Goal: Transaction & Acquisition: Register for event/course

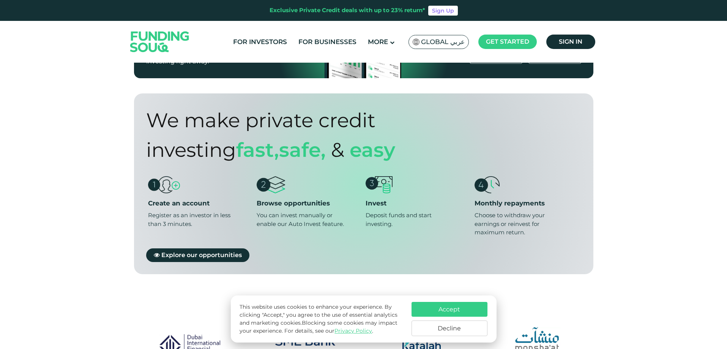
scroll to position [531, 0]
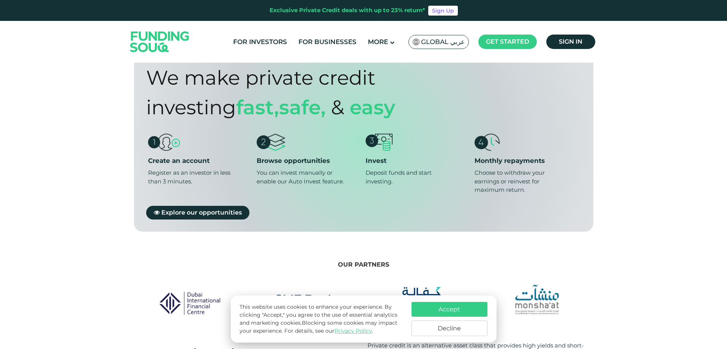
click at [463, 309] on button "Accept" at bounding box center [449, 309] width 76 height 15
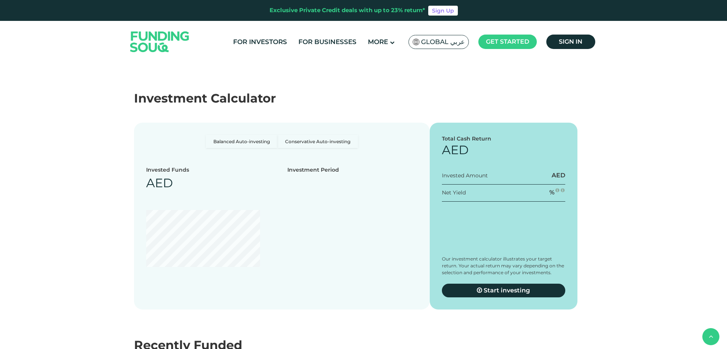
scroll to position [1253, 0]
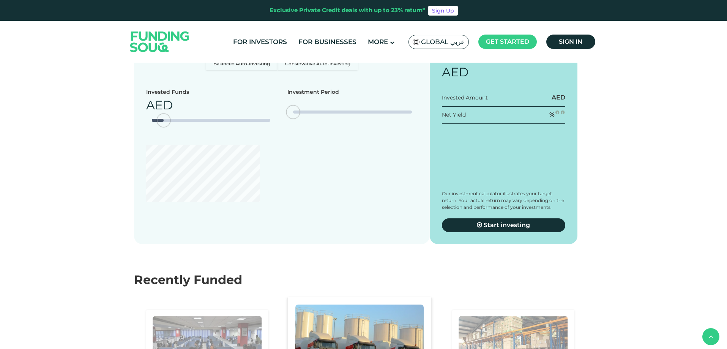
type tc-range-slider "4"
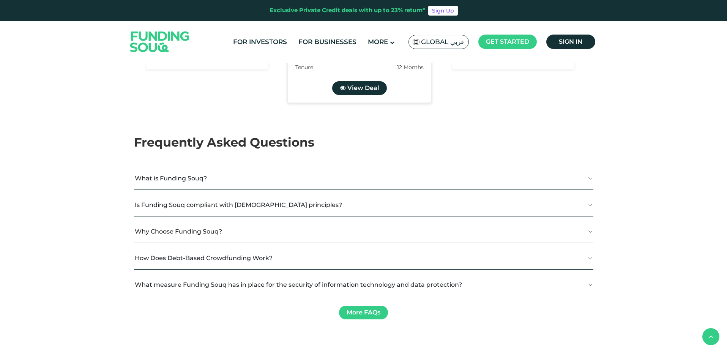
scroll to position [1746, 0]
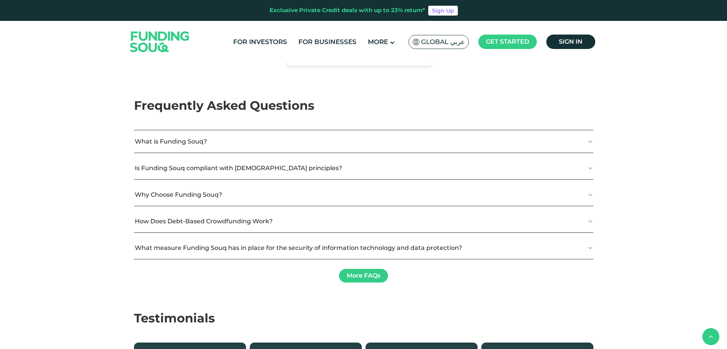
click at [209, 232] on button "How Does Debt-Based Crowdfunding Work?" at bounding box center [363, 221] width 459 height 22
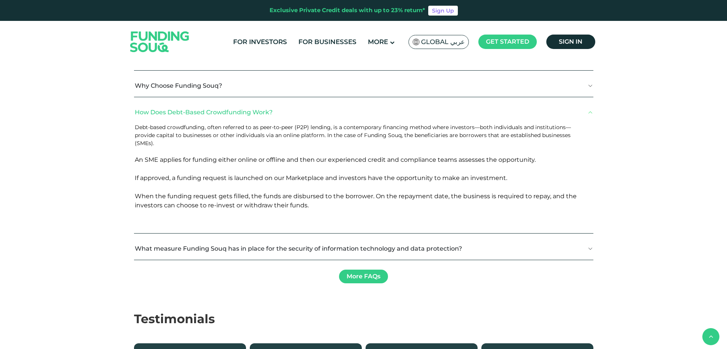
scroll to position [1898, 0]
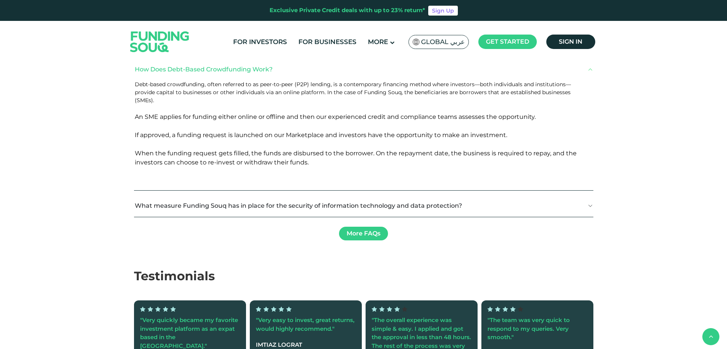
click at [213, 217] on button "What measure Funding Souq has in place for the security of information technolo…" at bounding box center [363, 205] width 459 height 22
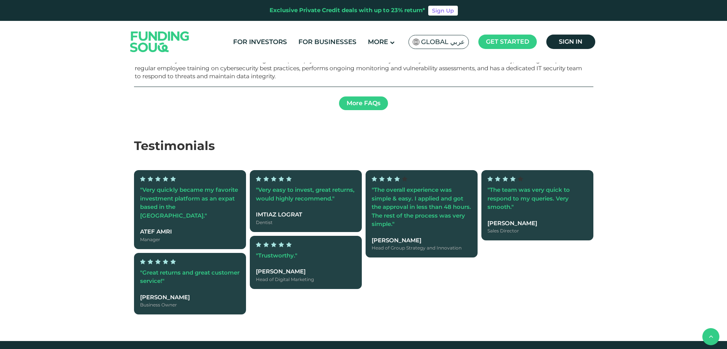
scroll to position [2126, 0]
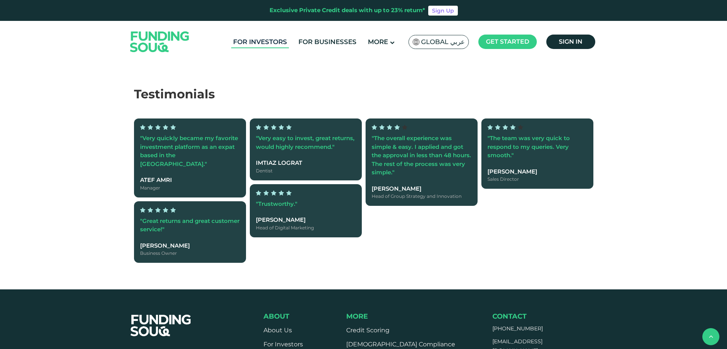
click at [281, 42] on link "For Investors" at bounding box center [260, 42] width 58 height 13
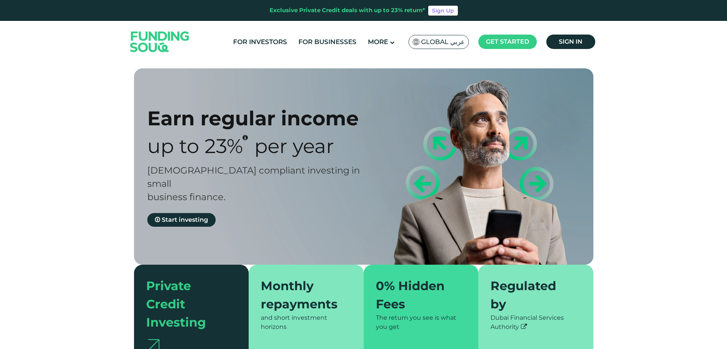
type tc-range-slider "4"
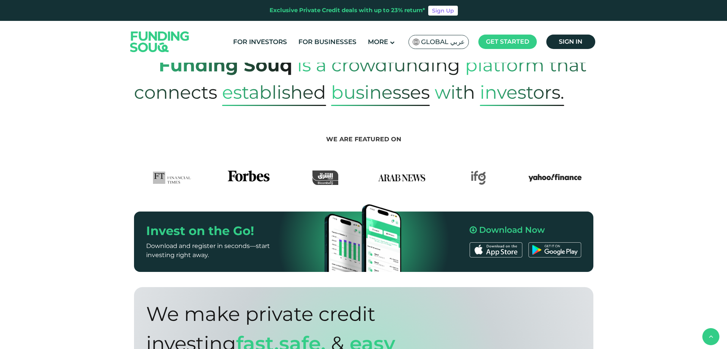
scroll to position [342, 0]
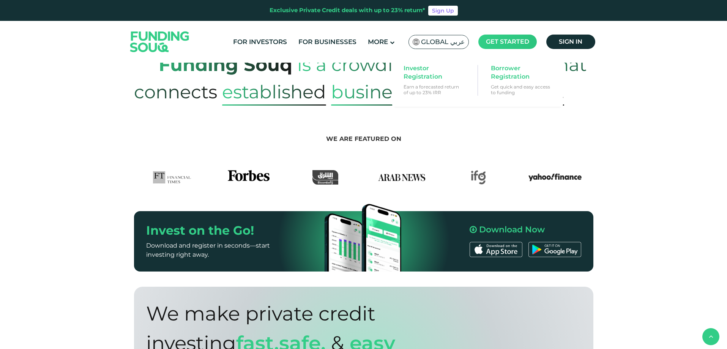
click at [502, 41] on span "Get started" at bounding box center [507, 41] width 43 height 7
click at [428, 78] on span "Investor Registration" at bounding box center [433, 72] width 58 height 17
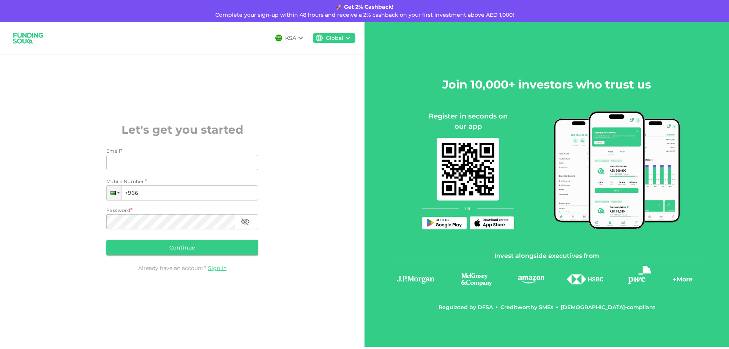
click at [209, 150] on div "Email *" at bounding box center [182, 151] width 152 height 8
click at [207, 162] on input "Email" at bounding box center [177, 162] width 143 height 15
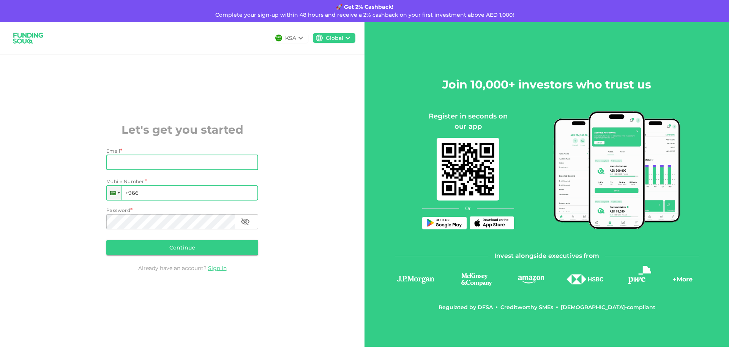
click at [148, 191] on input "+966" at bounding box center [182, 192] width 152 height 15
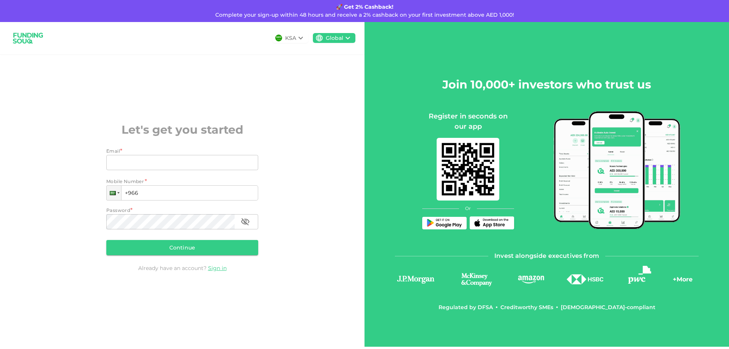
click at [301, 39] on icon at bounding box center [300, 38] width 5 height 3
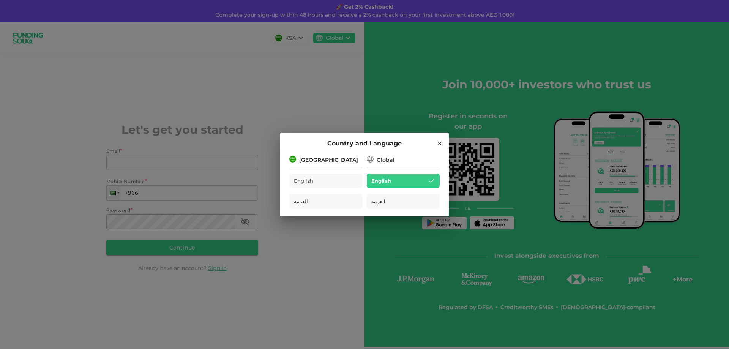
click at [348, 162] on div "[GEOGRAPHIC_DATA]" at bounding box center [325, 158] width 73 height 9
click at [325, 158] on div "[GEOGRAPHIC_DATA]" at bounding box center [328, 160] width 59 height 8
click at [405, 162] on div "Global" at bounding box center [403, 158] width 73 height 9
click at [296, 163] on div "[GEOGRAPHIC_DATA]" at bounding box center [325, 158] width 73 height 9
click at [396, 161] on div "Global" at bounding box center [403, 158] width 73 height 9
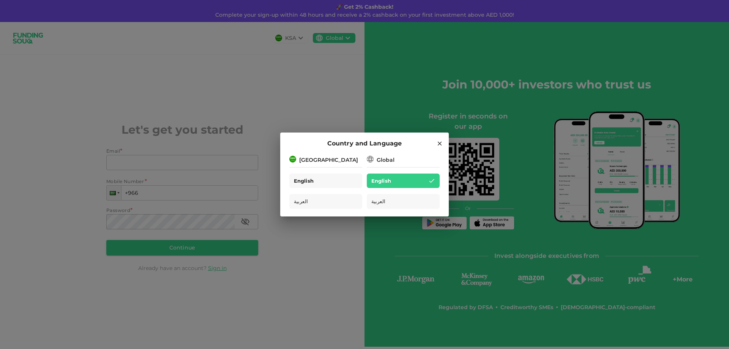
click at [312, 184] on span "English" at bounding box center [304, 181] width 20 height 9
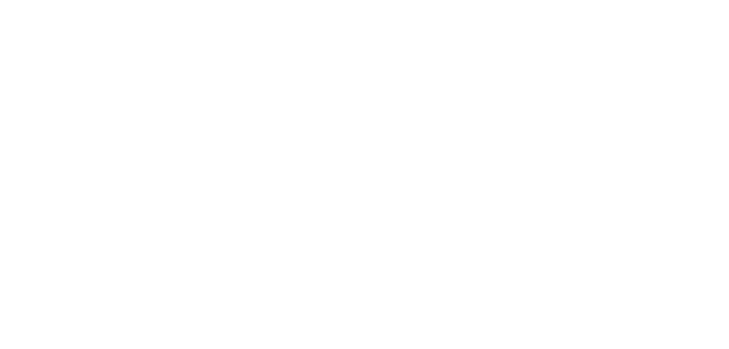
click at [327, 39] on div at bounding box center [364, 174] width 729 height 349
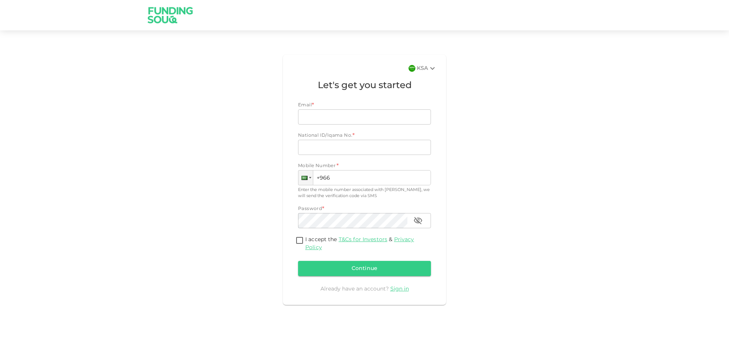
click at [429, 70] on icon at bounding box center [432, 68] width 9 height 9
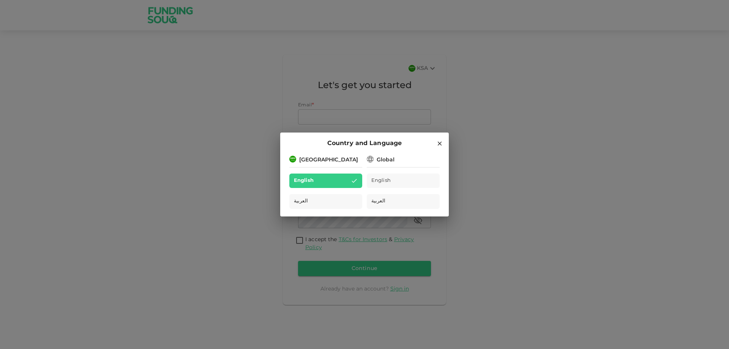
click at [356, 160] on div "[GEOGRAPHIC_DATA]" at bounding box center [325, 158] width 73 height 9
click at [335, 161] on div "[GEOGRAPHIC_DATA]" at bounding box center [325, 158] width 73 height 9
click at [380, 187] on div "English" at bounding box center [403, 180] width 73 height 15
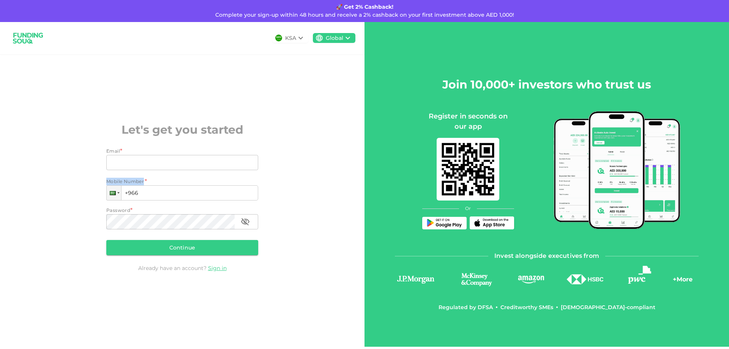
drag, startPoint x: 148, startPoint y: 181, endPoint x: 61, endPoint y: 181, distance: 86.6
click at [61, 181] on div "KSA Global Let's get you started Email * Email Email Mobile Number * Phone +966…" at bounding box center [182, 184] width 364 height 325
click at [119, 194] on div at bounding box center [119, 193] width 2 height 2
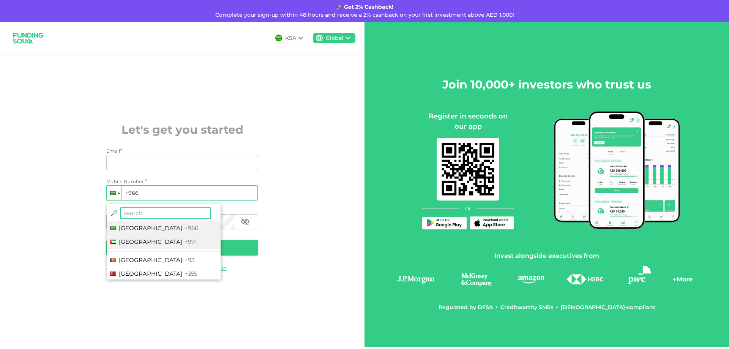
click at [131, 241] on span "United Arab Emirates" at bounding box center [150, 241] width 63 height 7
type input "+971"
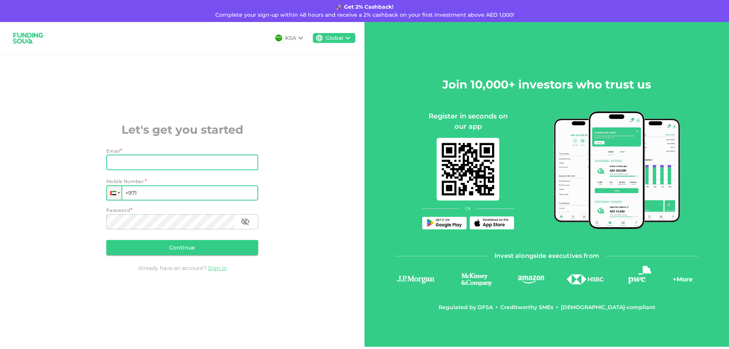
click at [147, 164] on input "Email" at bounding box center [177, 162] width 143 height 15
type input "aisha.said@gmail.com"
type input "+971 558 403 885"
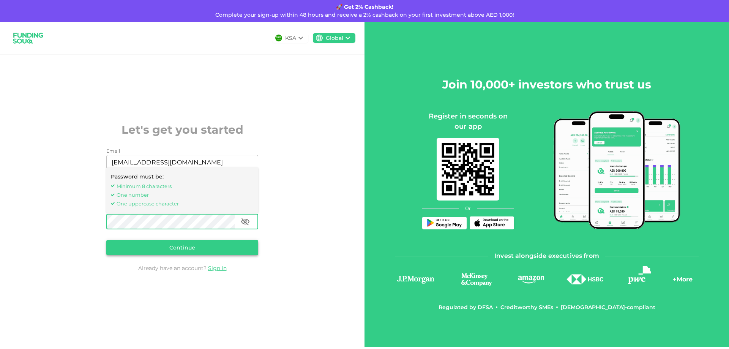
click at [162, 246] on button "Continue" at bounding box center [182, 247] width 152 height 15
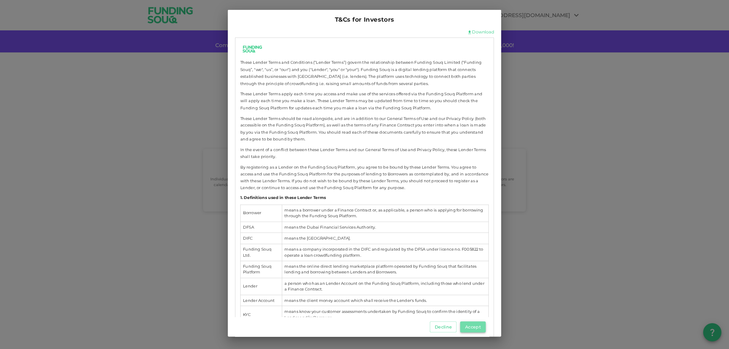
click at [484, 325] on button "Accept" at bounding box center [472, 326] width 25 height 11
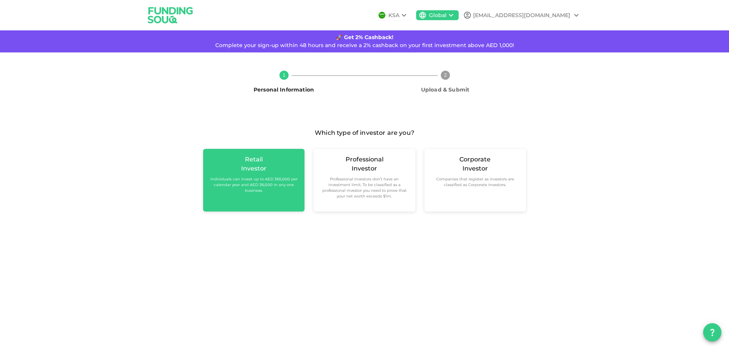
click at [270, 190] on small "Individuals can invest up to AED 365,000 per calendar year and AED 36,000 in an…" at bounding box center [253, 184] width 89 height 17
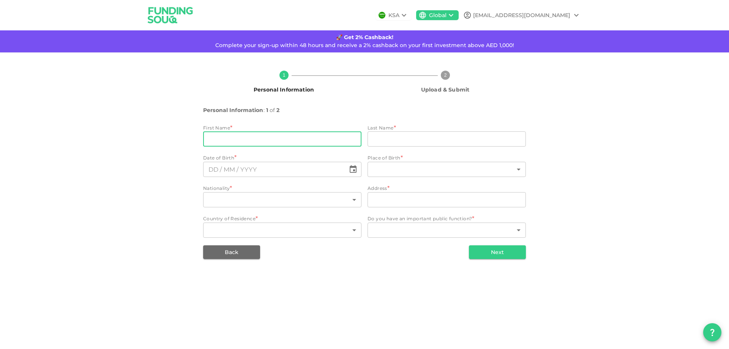
click at [279, 139] on input "firstName" at bounding box center [282, 138] width 158 height 15
type input "Aisha"
type input "Said"
type input "⁦⁨25⁩ / ⁨10⁩ / ⁨1982⁩⁩"
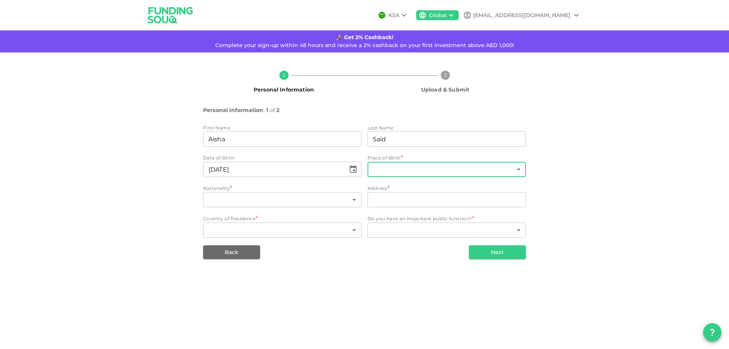
click at [459, 162] on body "KSA Global aisha.said@gmail.com 🚀 Get 2% Cashback! Complete your sign-up within…" at bounding box center [364, 174] width 729 height 349
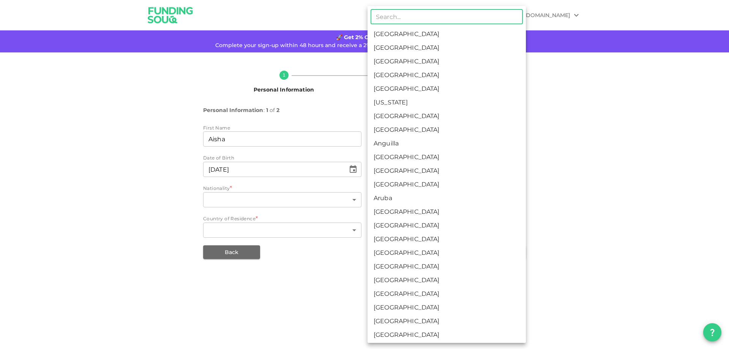
click at [440, 17] on input "text" at bounding box center [446, 16] width 152 height 15
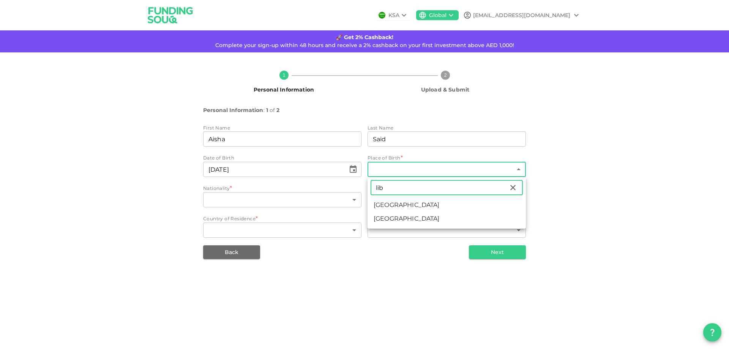
type input "lib"
click at [413, 227] on ul "lib ​ Liberia Libya" at bounding box center [446, 203] width 158 height 52
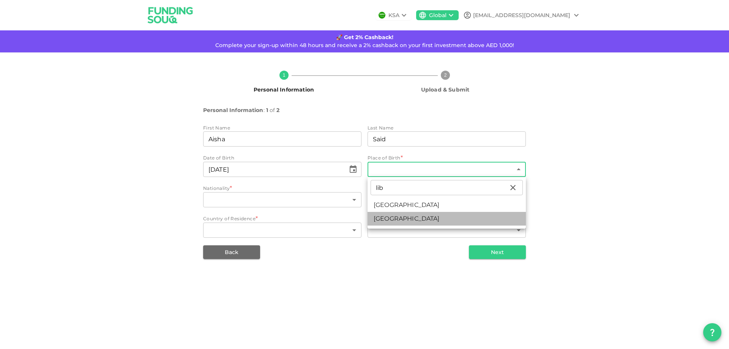
click at [411, 219] on li "Libya" at bounding box center [446, 219] width 158 height 14
type input "108"
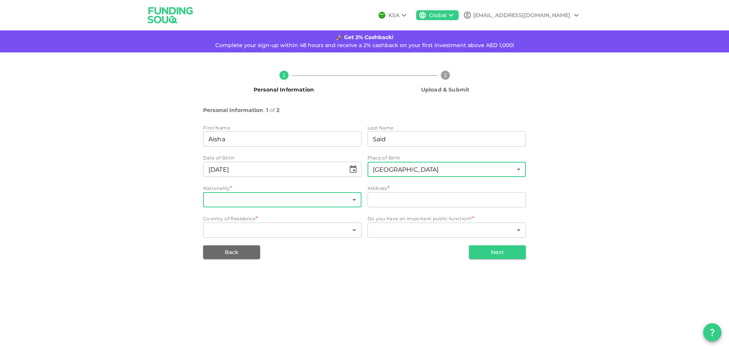
click at [268, 199] on body "KSA Global aisha.said@gmail.com 🚀 Get 2% Cashback! Complete your sign-up within…" at bounding box center [364, 174] width 729 height 349
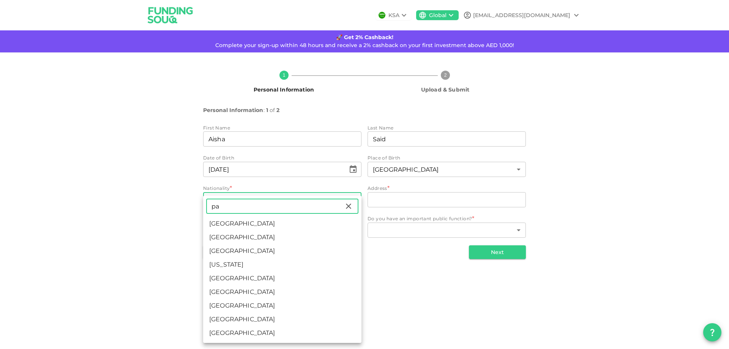
type input "pa"
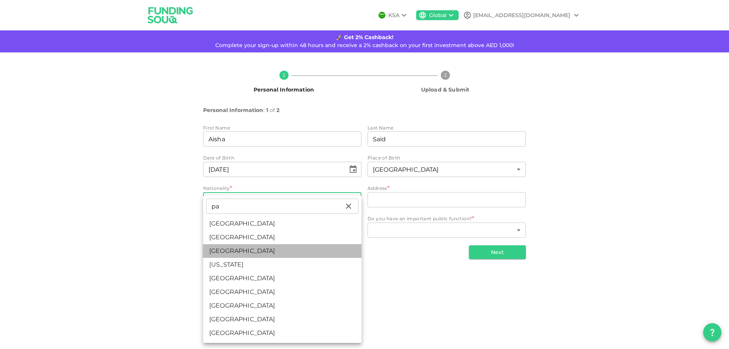
click at [264, 244] on li "Pakistan" at bounding box center [282, 251] width 158 height 14
type input "149"
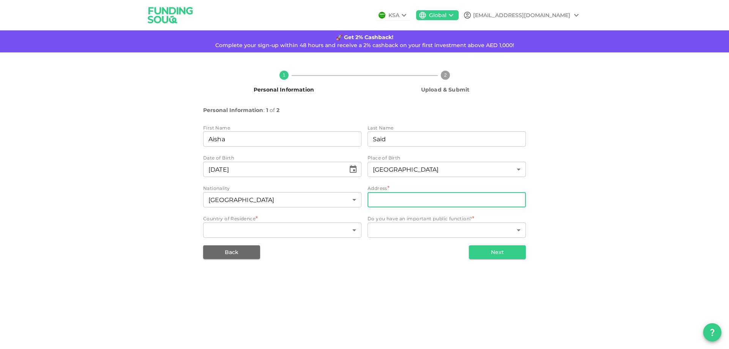
click at [413, 202] on input "address" at bounding box center [446, 199] width 158 height 15
type input "135, 22C Street, Al Badaa, Dubai"
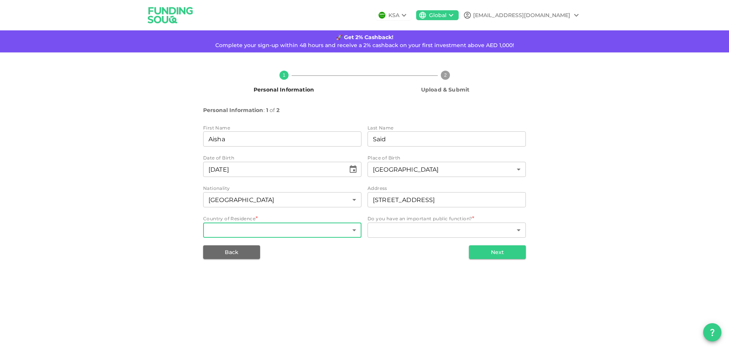
click at [297, 230] on body "KSA Global aisha.said@gmail.com 🚀 Get 2% Cashback! Complete your sign-up within…" at bounding box center [364, 174] width 729 height 349
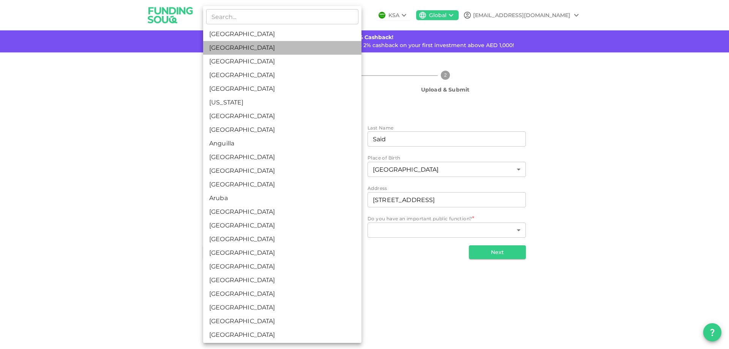
click at [303, 47] on li "United Arab Emirates" at bounding box center [282, 48] width 158 height 14
type input "2"
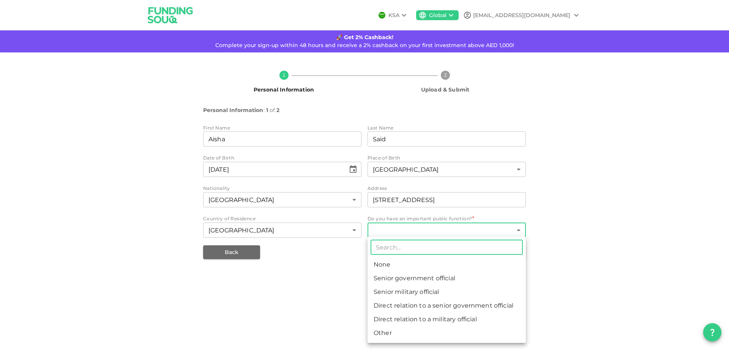
click at [456, 232] on body "KSA Global aisha.said@gmail.com 🚀 Get 2% Cashback! Complete your sign-up within…" at bounding box center [364, 174] width 729 height 349
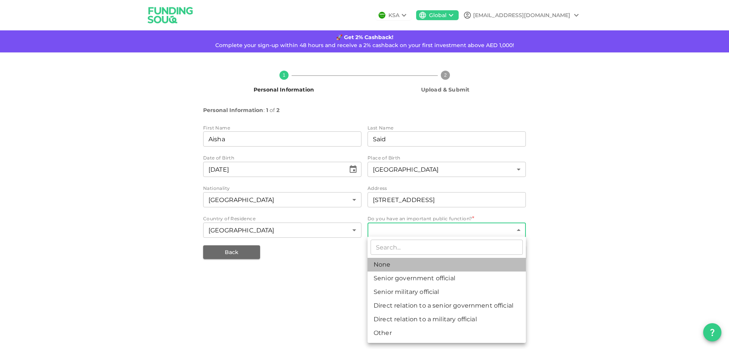
click at [448, 258] on li "None" at bounding box center [446, 265] width 158 height 14
type input "1"
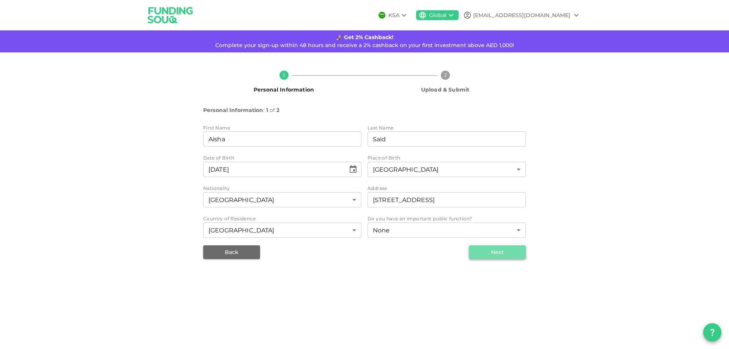
click at [482, 255] on button "Next" at bounding box center [497, 252] width 57 height 14
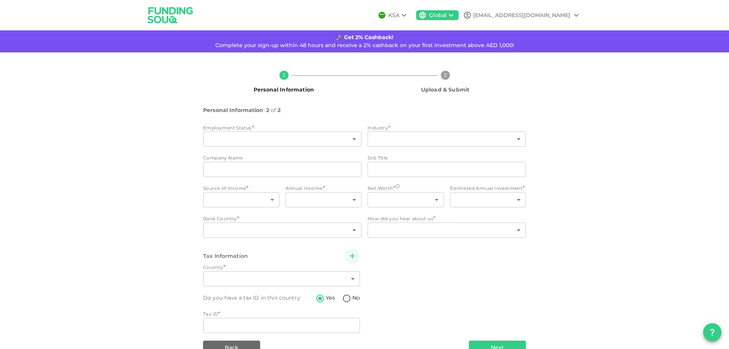
type input "2"
radio input "false"
radio input "true"
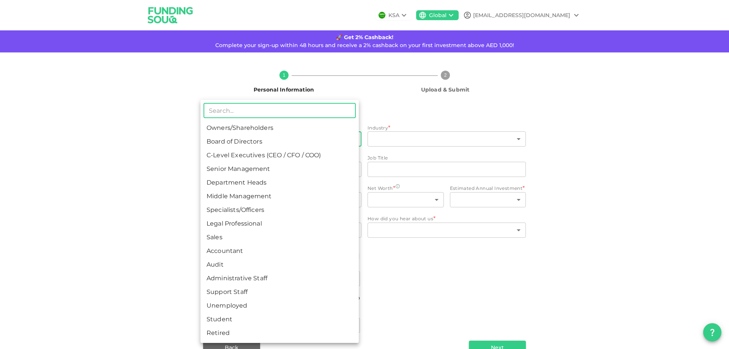
click at [279, 139] on body "KSA Global aisha.said@gmail.com 🚀 Get 2% Cashback! Complete your sign-up within…" at bounding box center [364, 174] width 729 height 349
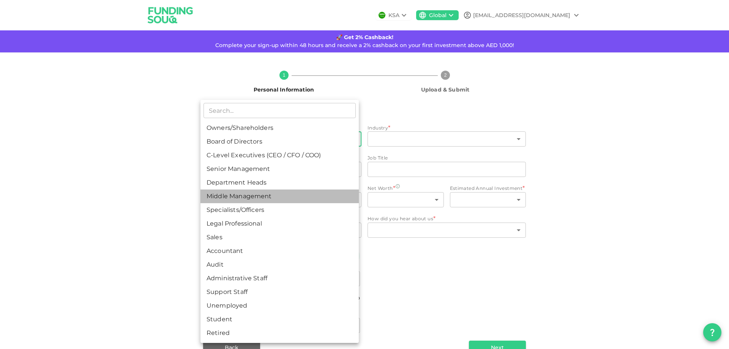
click at [283, 203] on li "Middle Management" at bounding box center [279, 196] width 158 height 14
type input "6"
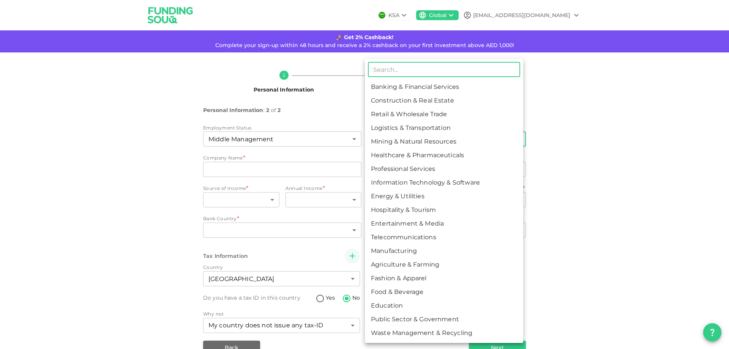
click at [401, 137] on body "KSA Global aisha.said@gmail.com 🚀 Get 2% Cashback! Complete your sign-up within…" at bounding box center [364, 174] width 729 height 349
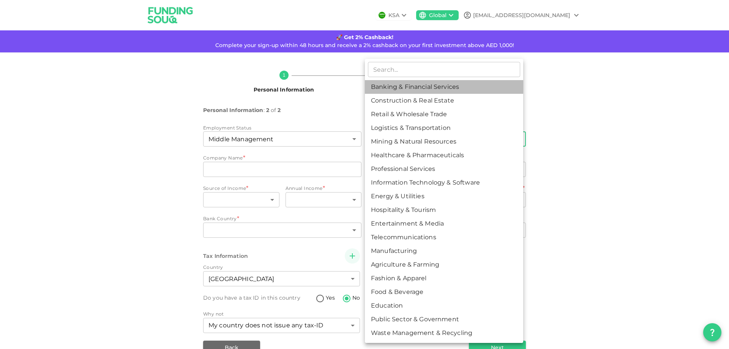
click at [465, 91] on li "Banking & Financial Services" at bounding box center [444, 87] width 158 height 14
type input "1"
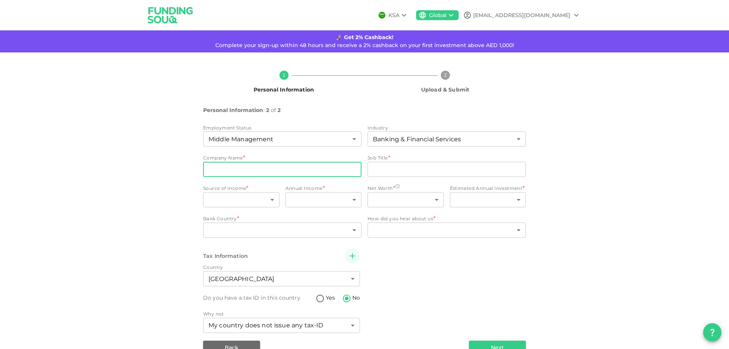
click at [278, 172] on input "companyName" at bounding box center [282, 169] width 158 height 15
type input "National Bonds"
type input "D"
type input "Associate Director"
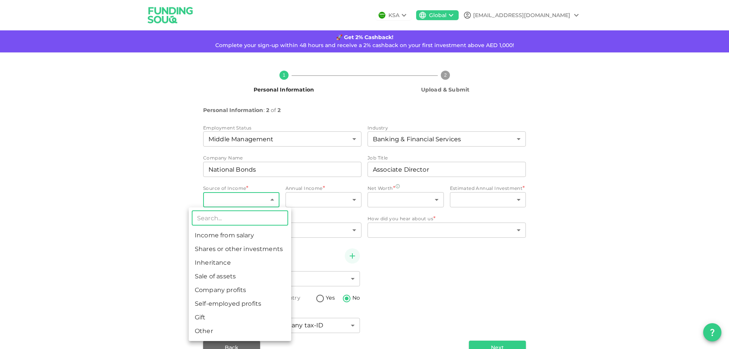
click at [271, 200] on body "KSA Global aisha.said@gmail.com 🚀 Get 2% Cashback! Complete your sign-up within…" at bounding box center [364, 174] width 729 height 349
click at [253, 234] on li "Income from salary" at bounding box center [240, 236] width 102 height 14
type input "1"
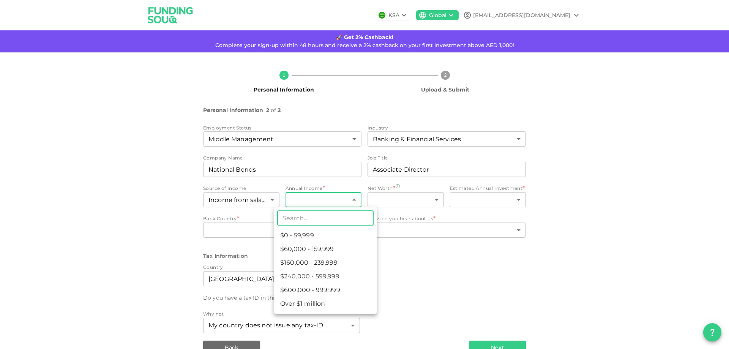
click at [312, 199] on body "KSA Global aisha.said@gmail.com 🚀 Get 2% Cashback! Complete your sign-up within…" at bounding box center [364, 174] width 729 height 349
click at [302, 275] on li "$240,000 - 599,999" at bounding box center [325, 277] width 102 height 14
type input "4"
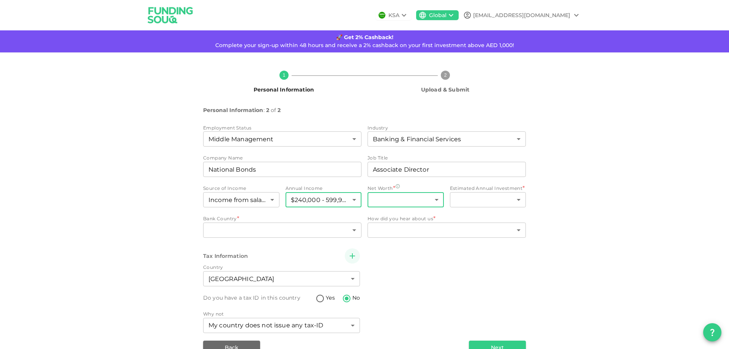
click at [383, 195] on body "KSA Global aisha.said@gmail.com 🚀 Get 2% Cashback! Complete your sign-up within…" at bounding box center [364, 174] width 729 height 349
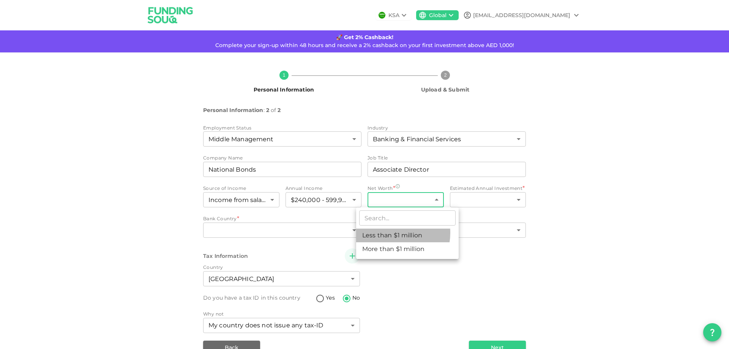
click at [391, 233] on li "Less than $1 million" at bounding box center [407, 236] width 102 height 14
type input "1"
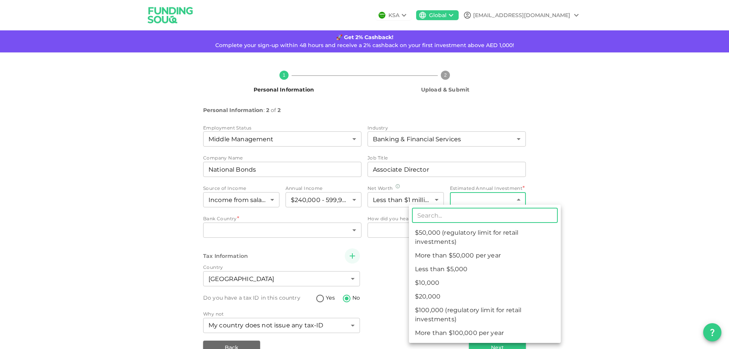
click at [472, 196] on body "KSA Global aisha.said@gmail.com 🚀 Get 2% Cashback! Complete your sign-up within…" at bounding box center [364, 174] width 729 height 349
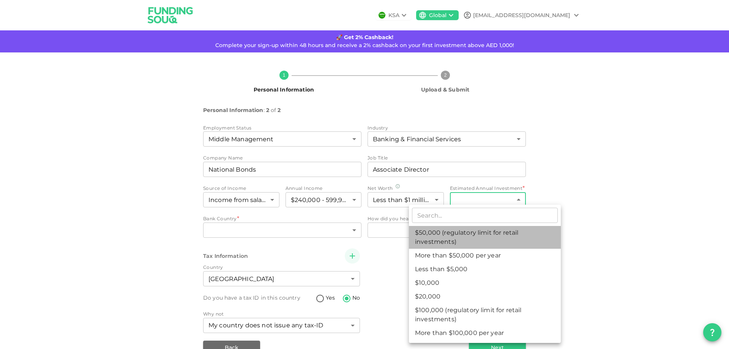
click at [459, 235] on li "$50,000 (regulatory limit for retail investments)" at bounding box center [485, 237] width 152 height 23
type input "4"
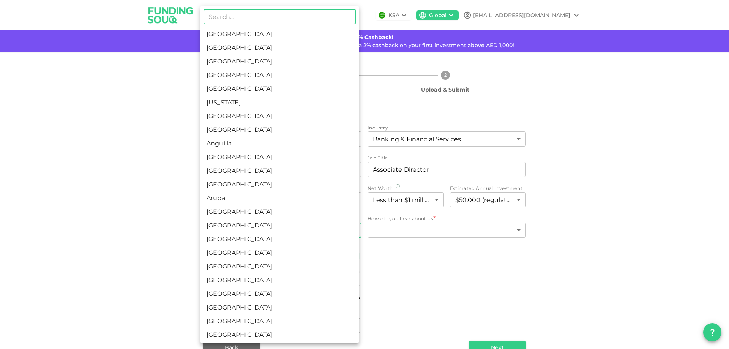
click at [235, 232] on body "KSA Global aisha.said@gmail.com 🚀 Get 2% Cashback! Complete your sign-up within…" at bounding box center [364, 174] width 729 height 349
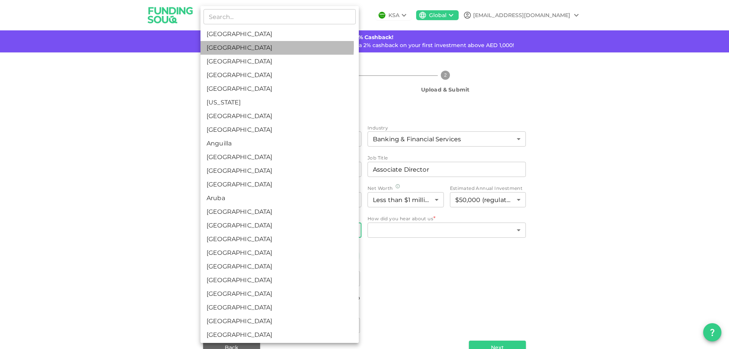
click at [230, 46] on li "United Arab Emirates" at bounding box center [279, 48] width 158 height 14
type input "2"
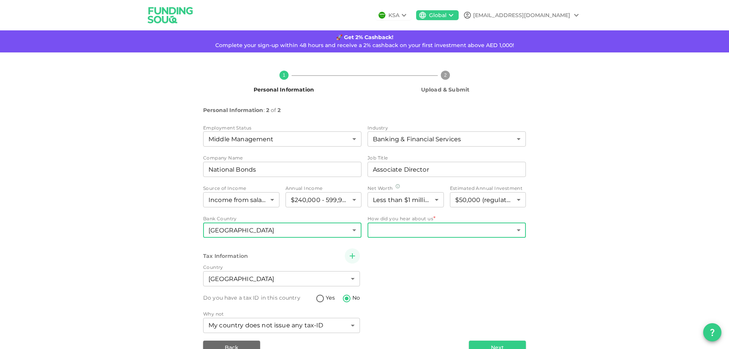
click at [419, 225] on body "KSA Global aisha.said@gmail.com 🚀 Get 2% Cashback! Complete your sign-up within…" at bounding box center [364, 174] width 729 height 349
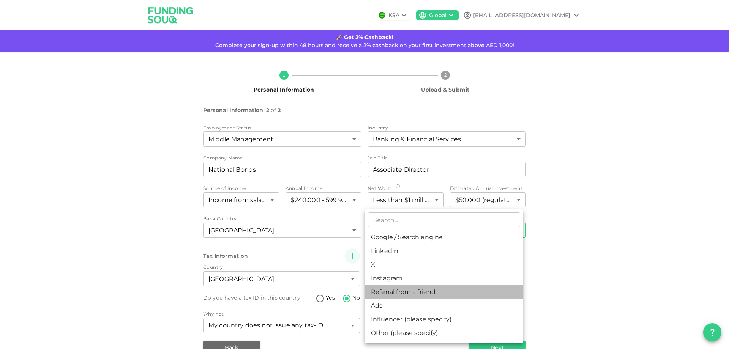
click at [435, 293] on li "Referral from a friend" at bounding box center [444, 292] width 158 height 14
type input "10"
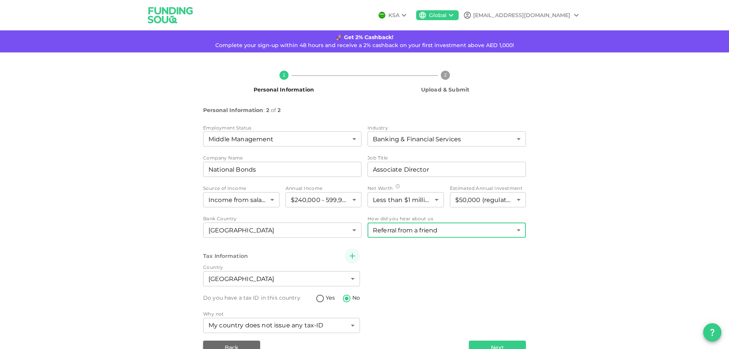
scroll to position [17, 0]
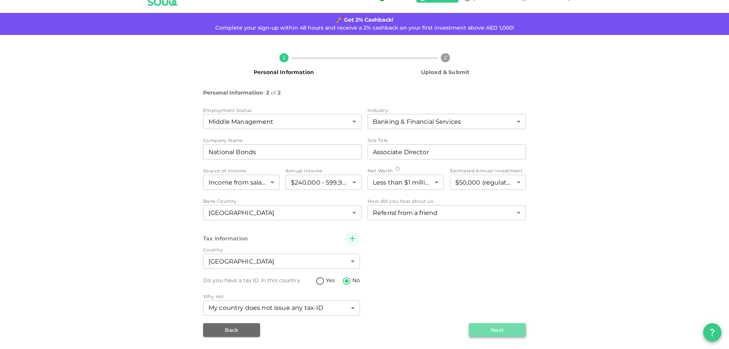
click at [498, 323] on button "Next" at bounding box center [497, 330] width 57 height 14
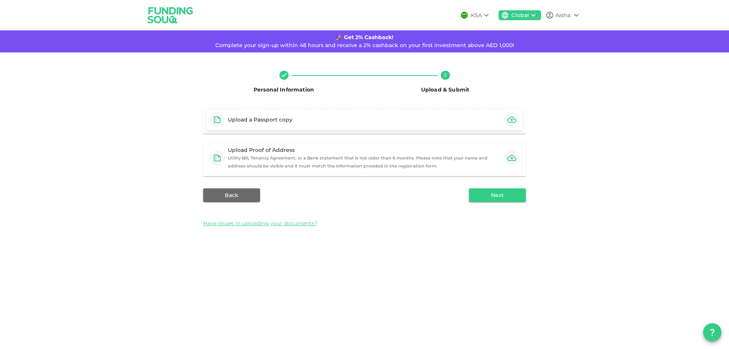
click at [434, 117] on div "Upload a Passport copy" at bounding box center [364, 120] width 317 height 22
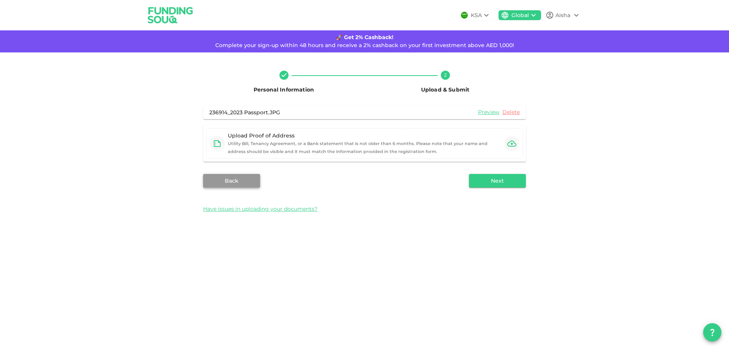
click at [252, 181] on button "Back" at bounding box center [231, 181] width 57 height 14
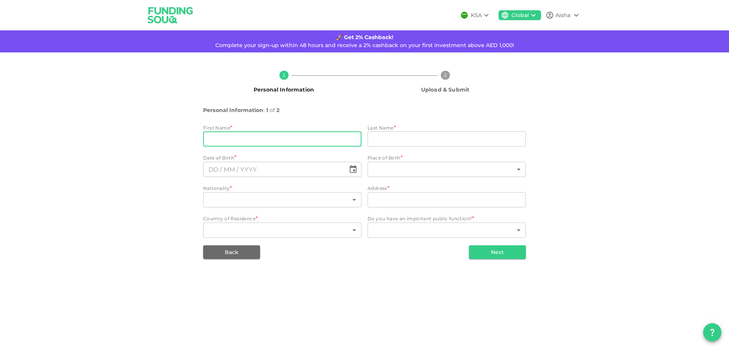
click at [312, 138] on input "firstName" at bounding box center [282, 138] width 158 height 15
type input "Aisha"
type input "Said"
type input "108"
type input "149"
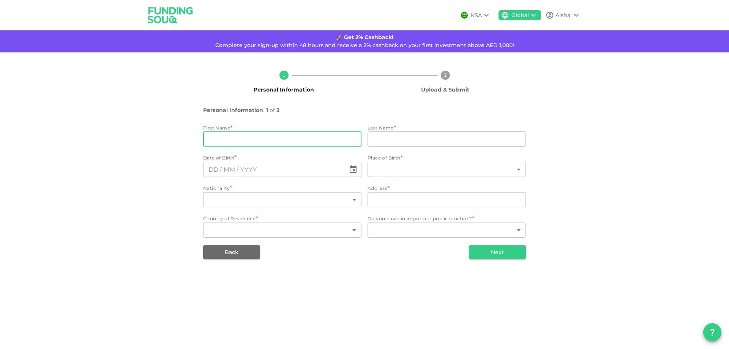
type input "135, 22C Street, Al Badaa, Dubai"
type input "2"
type input "1"
type input "⁦⁨25⁩ / ⁨10⁩ / ⁨1982⁩⁩"
type input "Aisha"
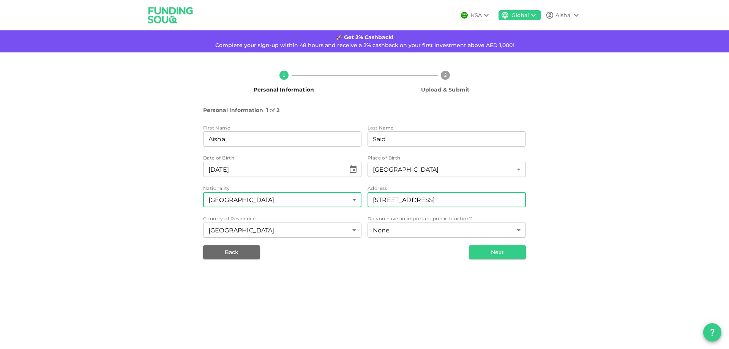
drag, startPoint x: 381, startPoint y: 200, endPoint x: 319, endPoint y: 200, distance: 61.9
click at [319, 200] on div "First Name firstName Aisha firstName Last Name lastName Said lastName Date of B…" at bounding box center [364, 181] width 323 height 115
type input "F51, 22C Street, Al Badaa, Dubai"
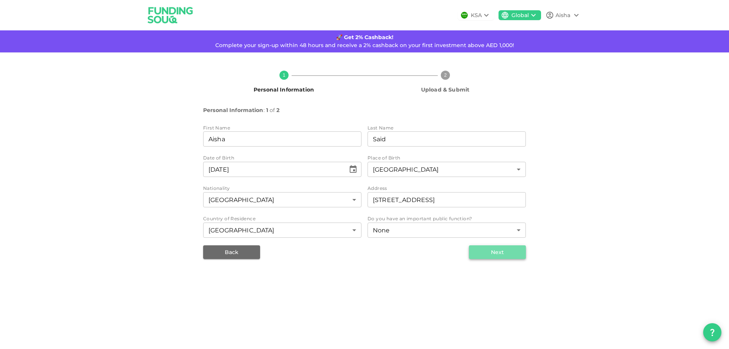
click at [509, 253] on button "Next" at bounding box center [497, 252] width 57 height 14
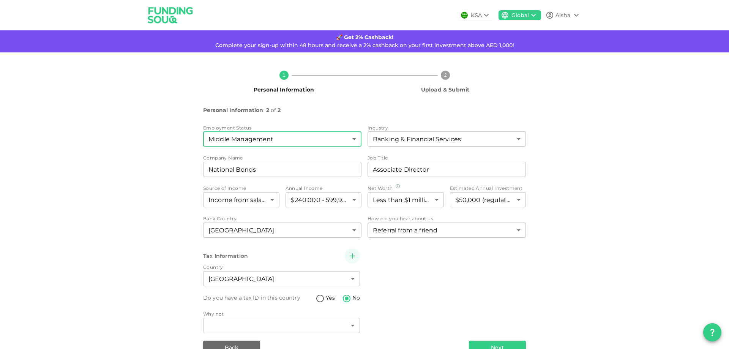
type input "6"
type input "1"
type input "National Bonds"
type input "Associate Director"
type input "1"
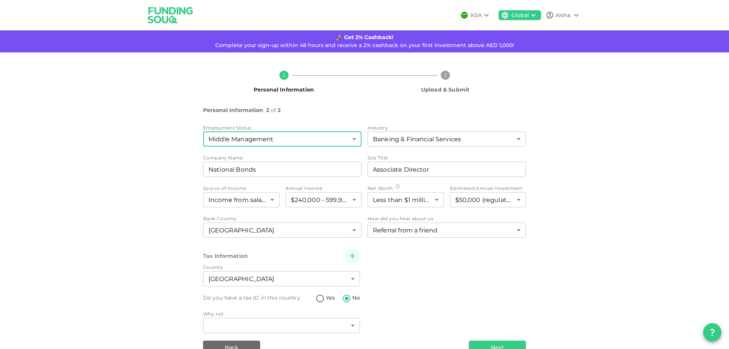
type input "4"
type input "1"
type input "4"
type input "2"
type input "10"
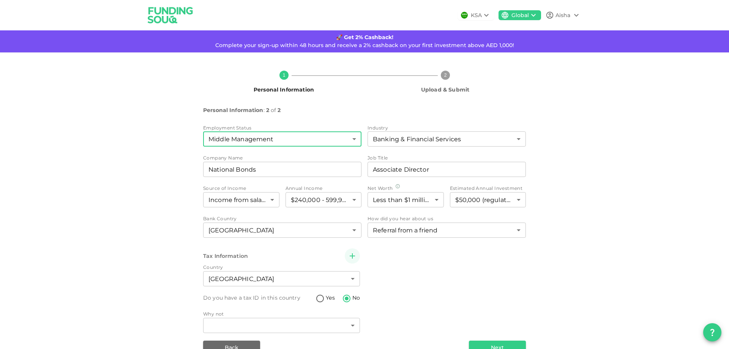
type input "2"
radio input "false"
radio input "true"
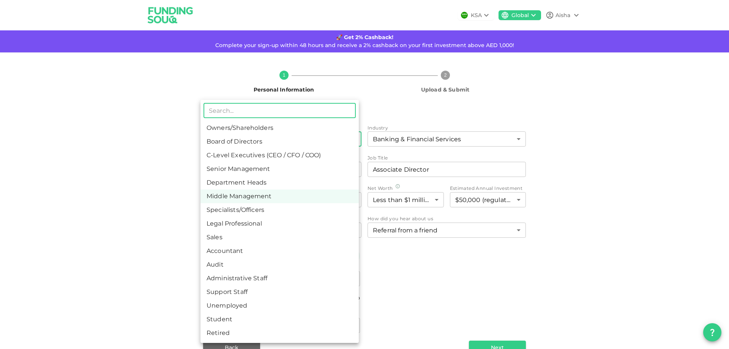
click at [254, 143] on body "KSA Global Aisha 🚀 Get 2% Cashback! Complete your sign-up within 48 hours and r…" at bounding box center [364, 174] width 729 height 349
click at [618, 237] on div at bounding box center [364, 174] width 729 height 349
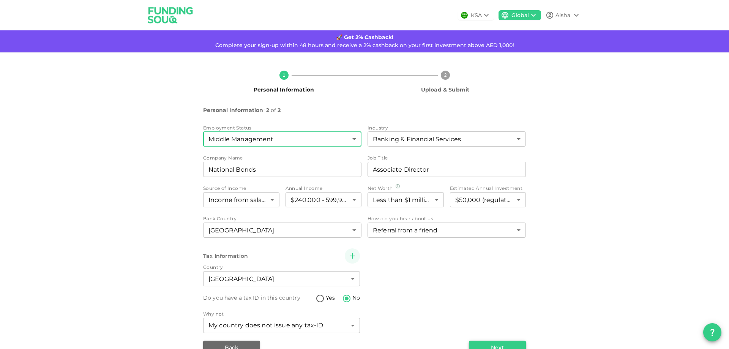
click at [506, 347] on button "Next" at bounding box center [497, 347] width 57 height 14
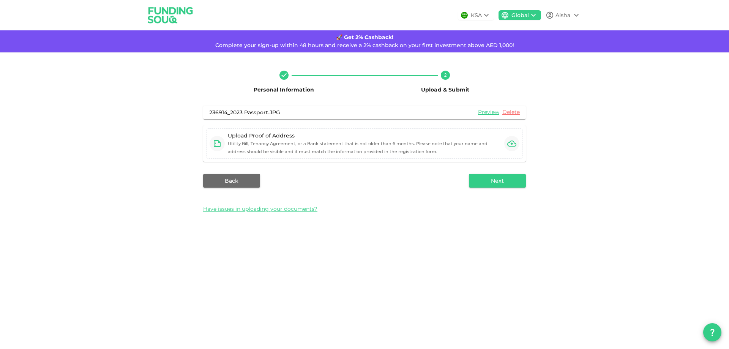
click at [259, 120] on div "236914_2023 Passport.JPG Preview Delete Upload Proof of Address Utility Bill, T…" at bounding box center [364, 134] width 323 height 56
click at [433, 148] on div "Upload Proof of Address Utility Bill, Tenancy Agreement, or a Bank statement th…" at bounding box center [364, 144] width 273 height 24
click at [487, 141] on small "Utility Bill, Tenancy Agreement, or a Bank statement that is not older than 6 m…" at bounding box center [358, 147] width 260 height 13
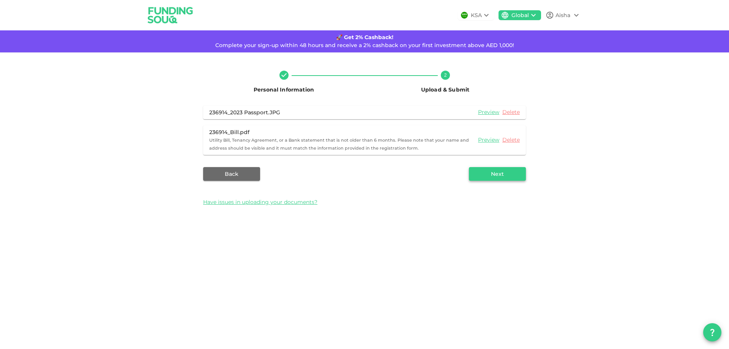
click at [503, 177] on button "Next" at bounding box center [497, 174] width 57 height 14
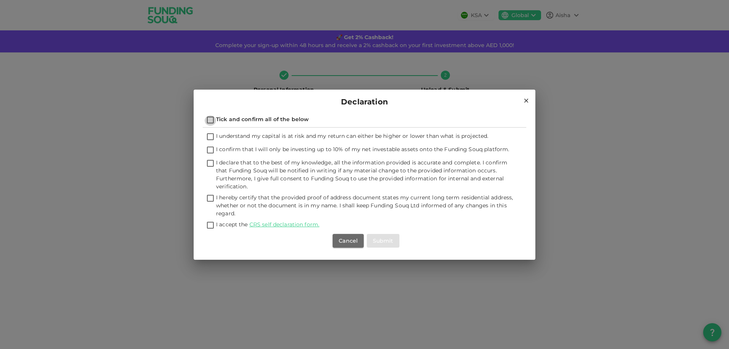
click at [214, 118] on input "Tick and confirm all of the below" at bounding box center [210, 120] width 11 height 10
checkbox input "true"
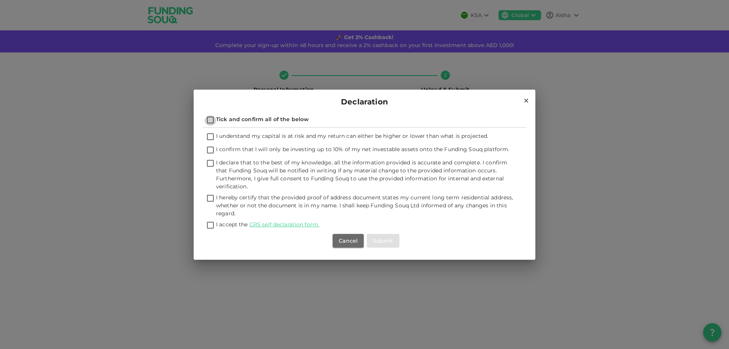
checkbox input "true"
click at [383, 244] on button "Submit" at bounding box center [383, 241] width 33 height 14
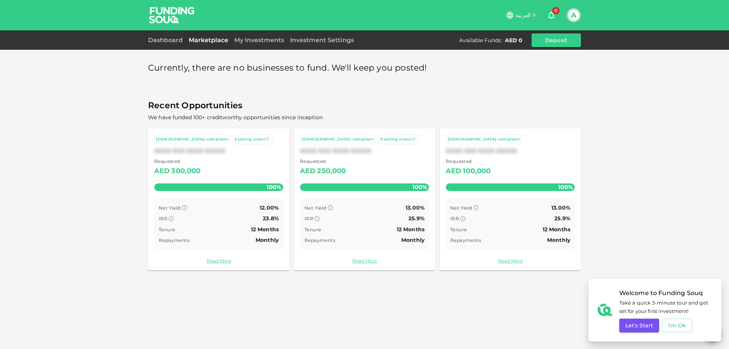
click at [223, 266] on div "Sharia-compliant Existing client XXXX XXX XXXX XXXXX Requested AED 300,000 100%…" at bounding box center [218, 199] width 141 height 142
click at [366, 257] on link "Read More" at bounding box center [364, 260] width 129 height 7
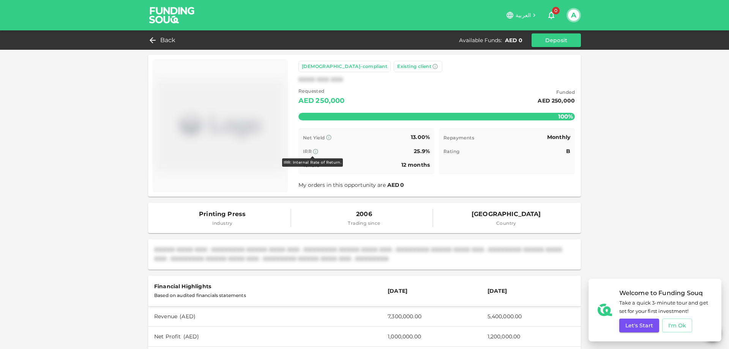
click at [312, 151] on icon at bounding box center [315, 151] width 6 height 6
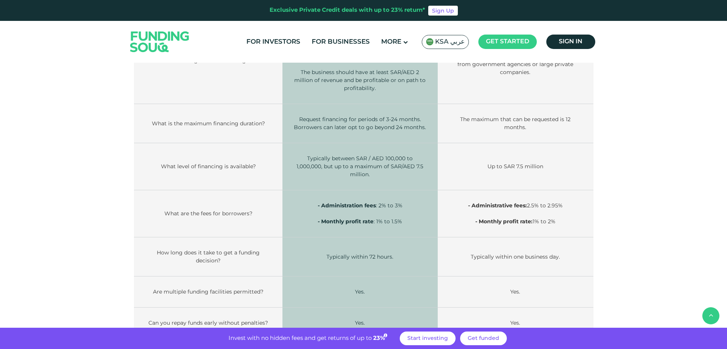
scroll to position [873, 0]
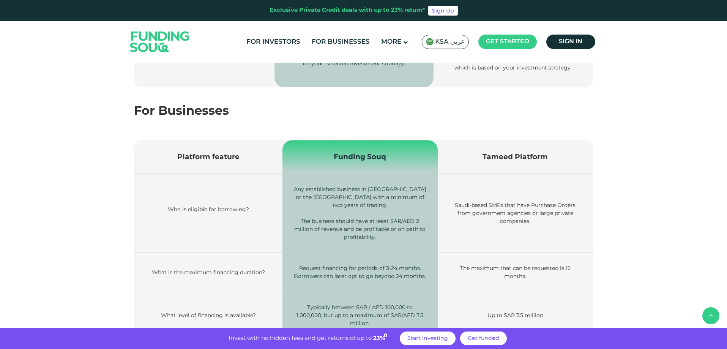
drag, startPoint x: 571, startPoint y: 299, endPoint x: 565, endPoint y: 303, distance: 7.0
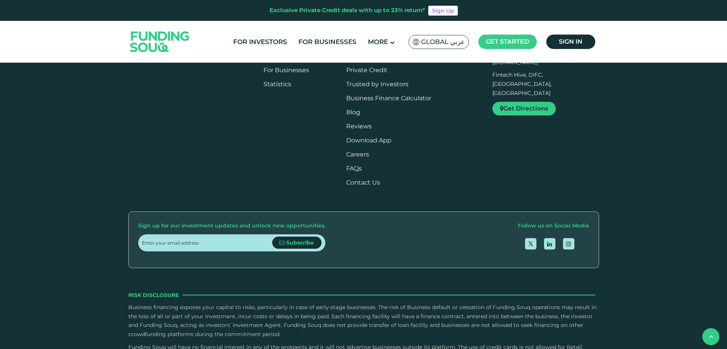
scroll to position [1063, 0]
